Goal: Navigation & Orientation: Find specific page/section

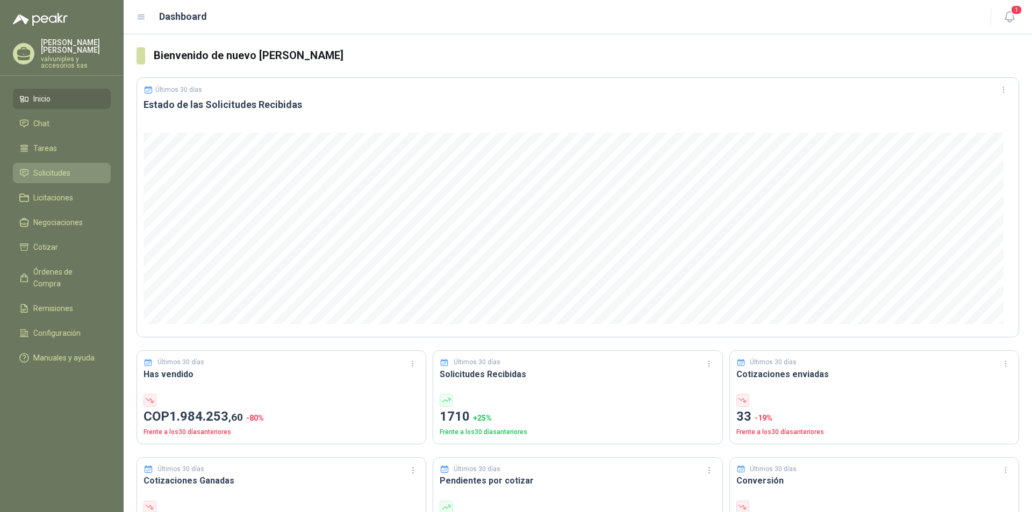
click at [45, 167] on span "Solicitudes" at bounding box center [51, 173] width 37 height 12
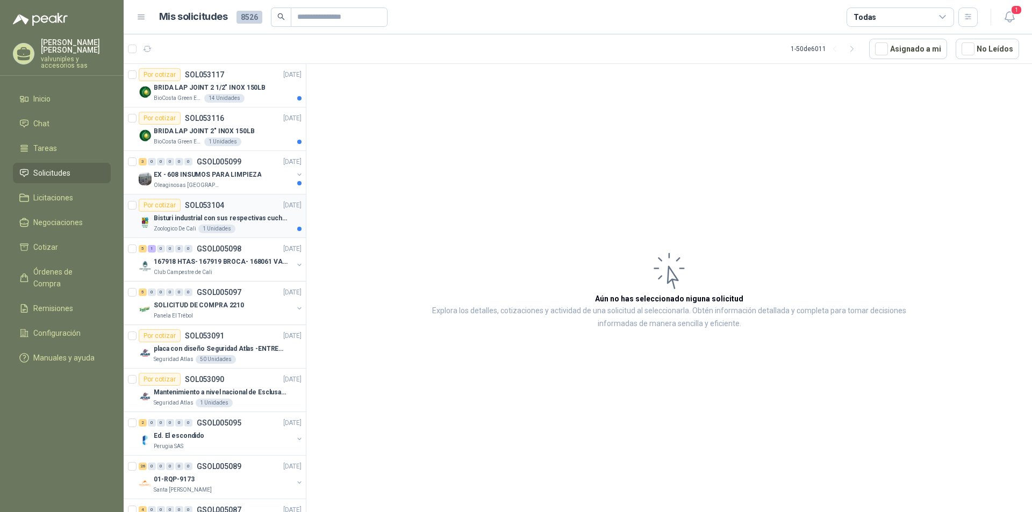
click at [204, 219] on p "Bisturi industrial con sus respectivas cuchillas segun muestra" at bounding box center [221, 218] width 134 height 10
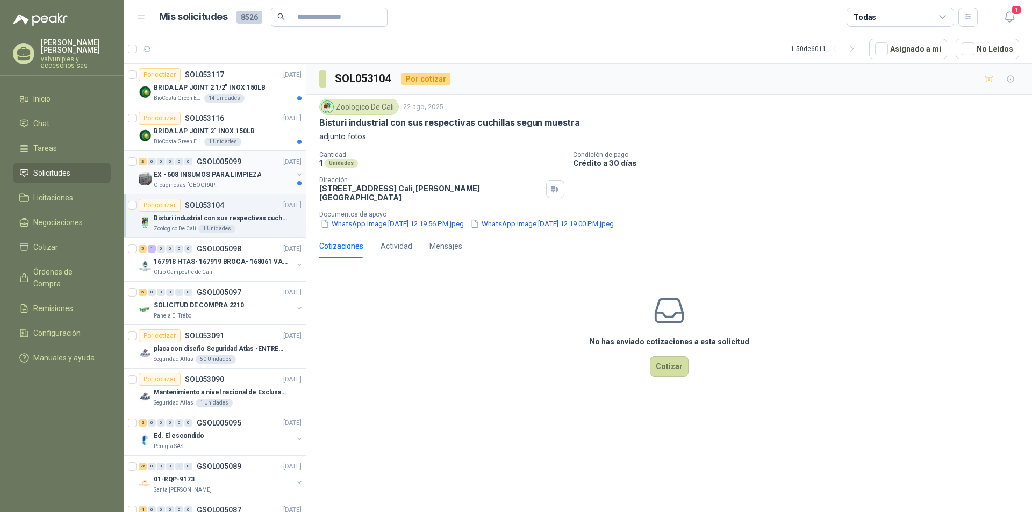
click at [201, 174] on p "EX - 608 INSUMOS PARA LIMPIEZA" at bounding box center [207, 175] width 107 height 10
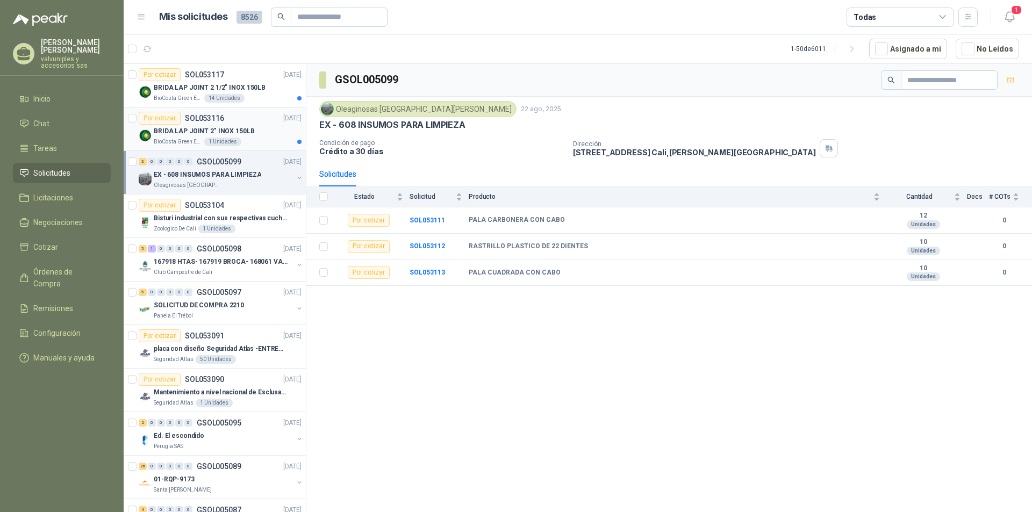
click at [189, 133] on p "BRIDA LAP JOINT 2" INOX 150LB" at bounding box center [204, 131] width 101 height 10
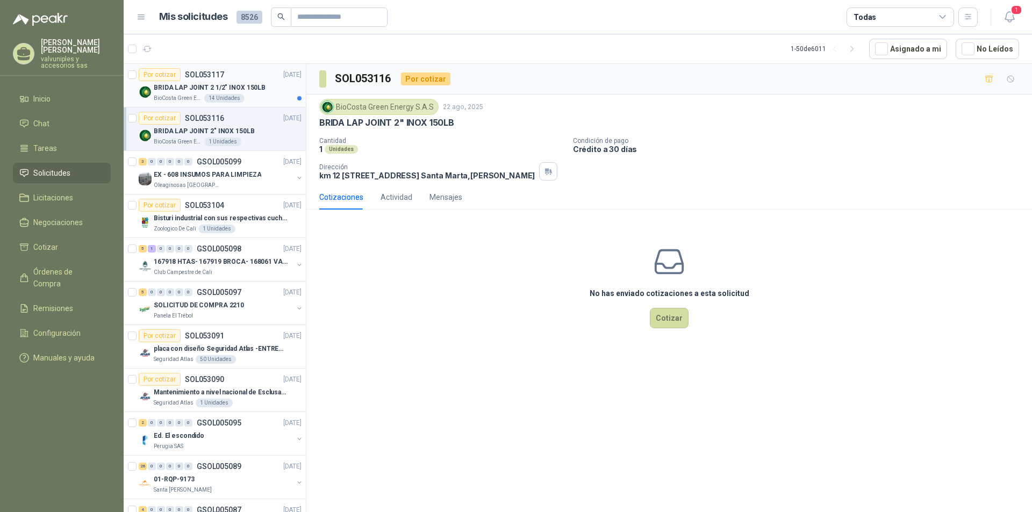
click at [194, 91] on p "BRIDA LAP JOINT 2 1/2" INOX 150LB" at bounding box center [210, 88] width 112 height 10
